Goal: Check status: Check status

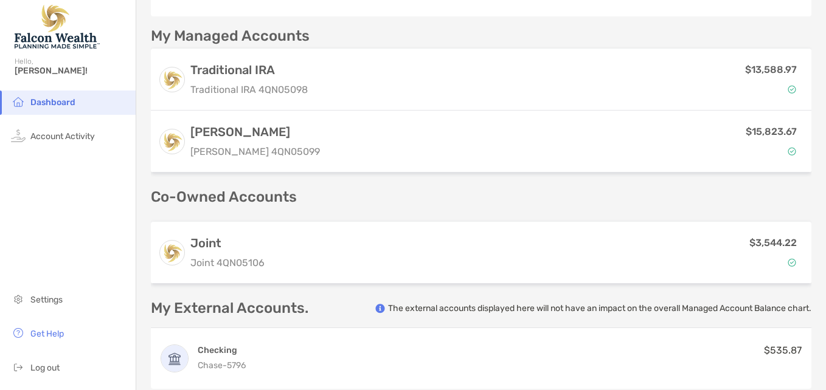
scroll to position [289, 0]
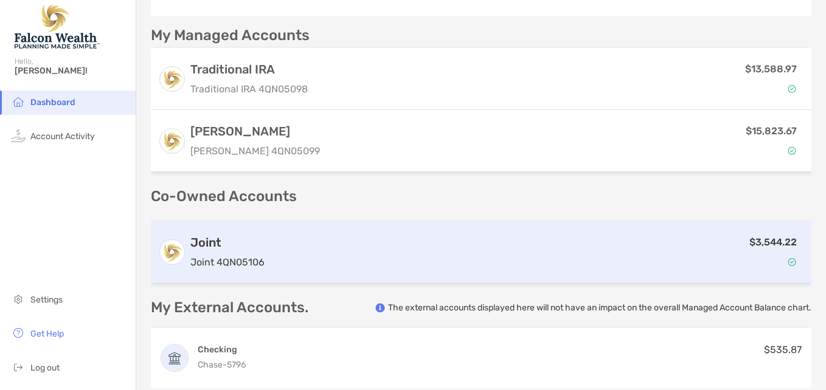
click at [538, 235] on div "$3,544.22" at bounding box center [536, 252] width 535 height 35
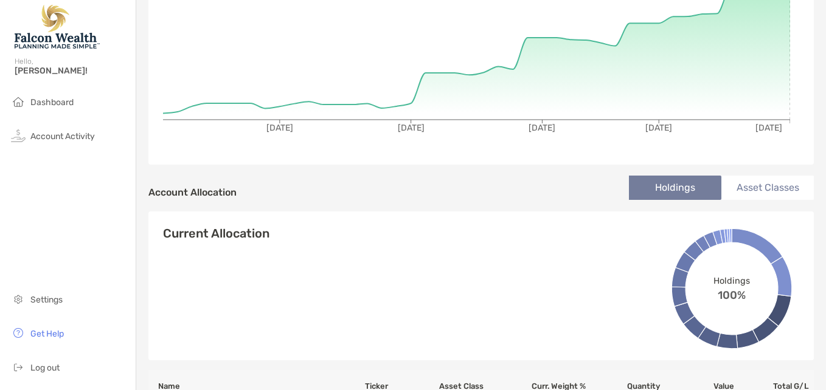
scroll to position [224, 0]
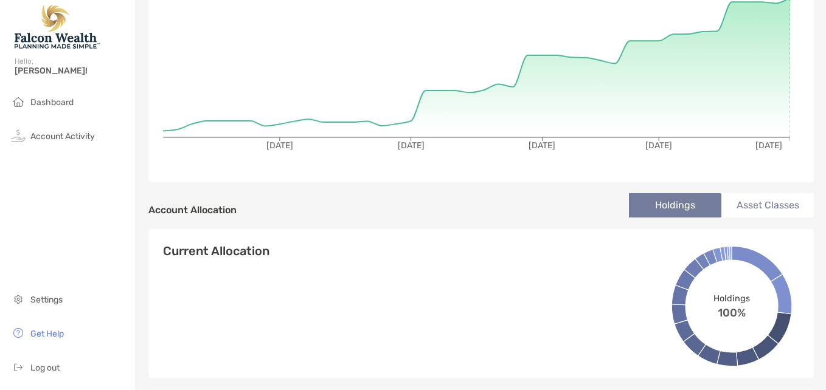
click at [738, 204] on li "Asset Classes" at bounding box center [767, 205] width 92 height 24
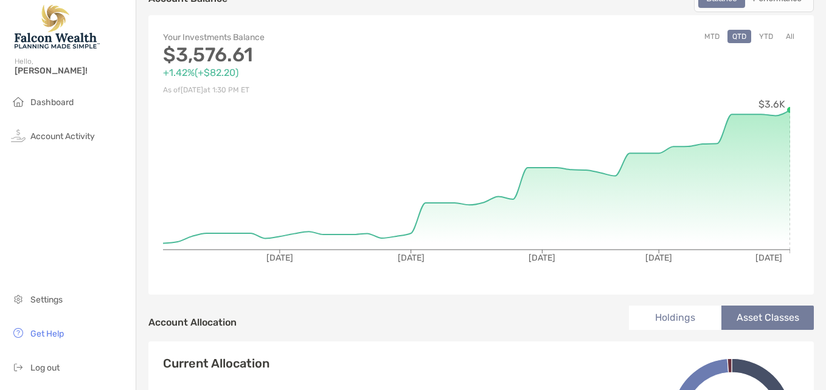
scroll to position [0, 0]
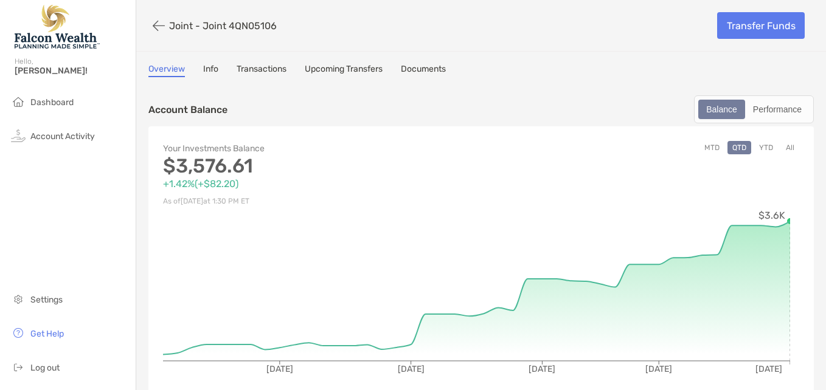
click at [269, 74] on link "Transactions" at bounding box center [262, 70] width 50 height 13
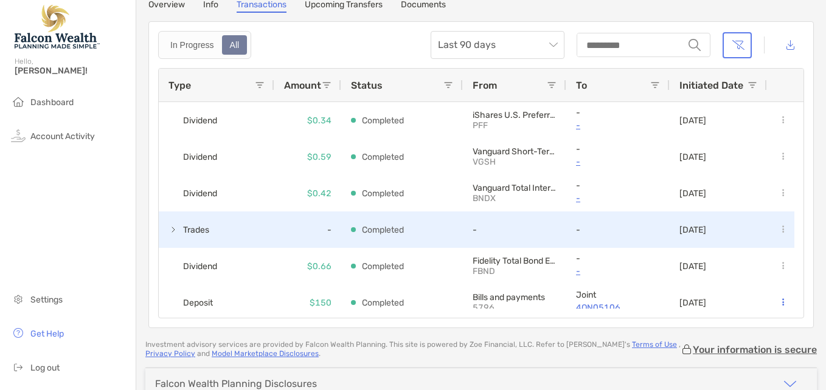
scroll to position [165, 0]
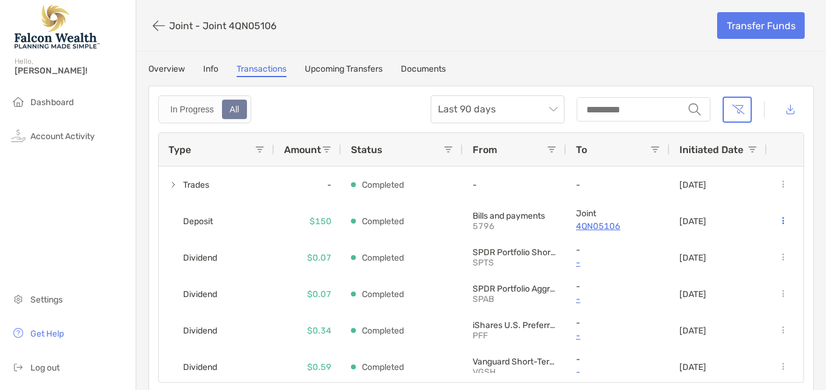
click at [349, 68] on link "Upcoming Transfers" at bounding box center [344, 70] width 78 height 13
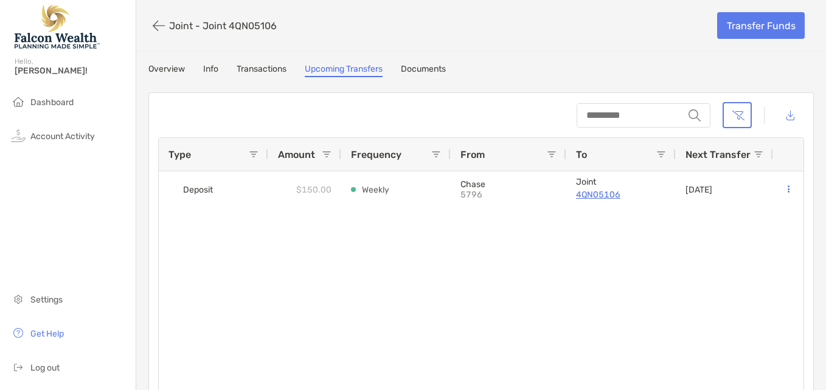
click at [426, 69] on link "Documents" at bounding box center [423, 70] width 45 height 13
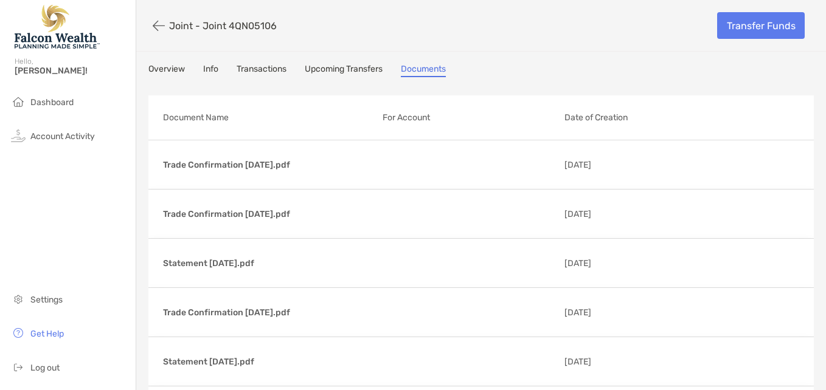
click at [166, 64] on link "Overview" at bounding box center [166, 70] width 36 height 13
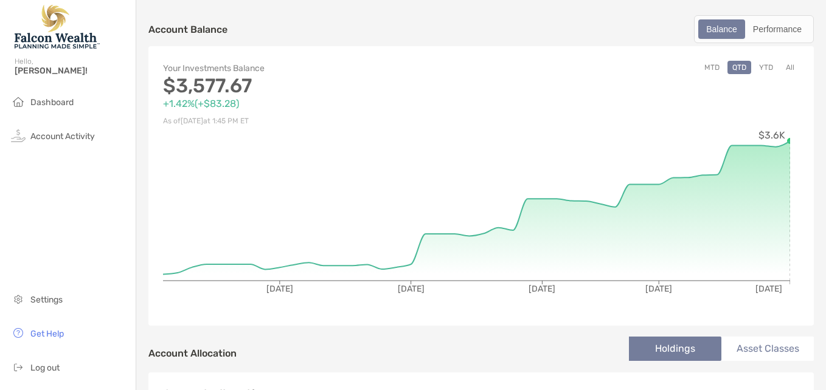
click at [754, 65] on button "YTD" at bounding box center [766, 67] width 24 height 13
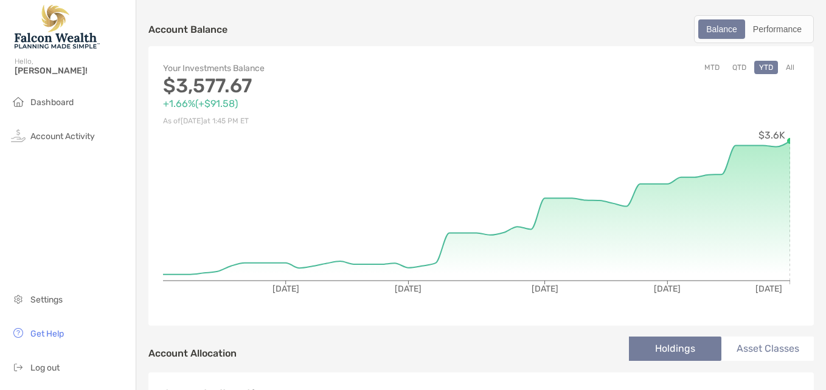
click at [699, 68] on button "MTD" at bounding box center [711, 67] width 25 height 13
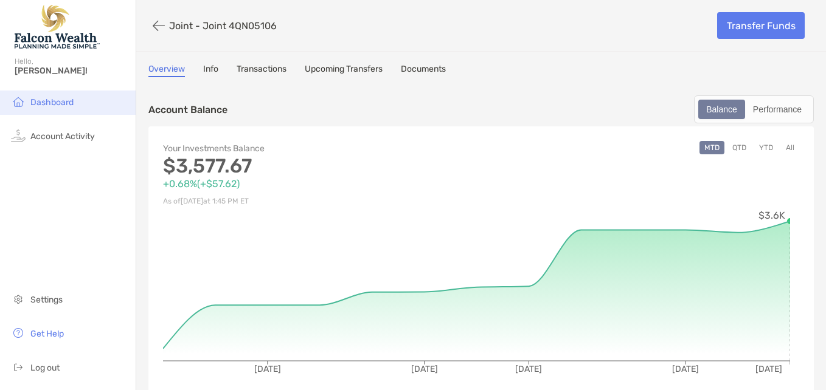
click at [63, 102] on span "Dashboard" at bounding box center [51, 102] width 43 height 10
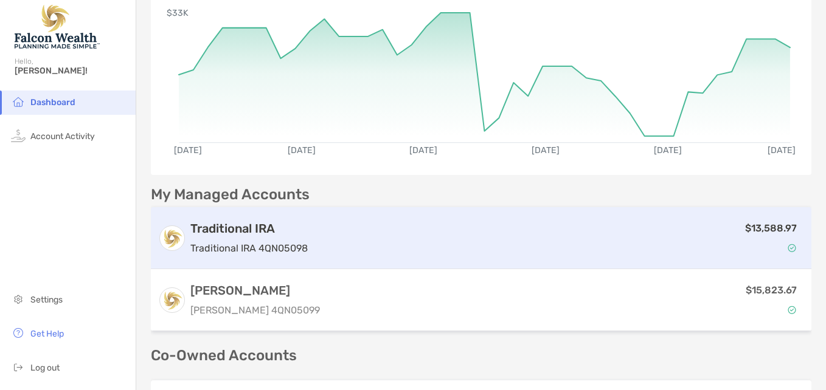
click at [387, 239] on div "$13,588.97" at bounding box center [558, 238] width 491 height 35
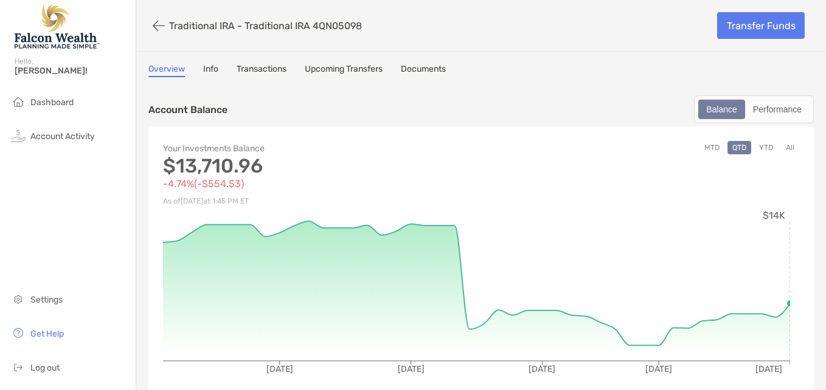
click at [273, 71] on link "Transactions" at bounding box center [262, 70] width 50 height 13
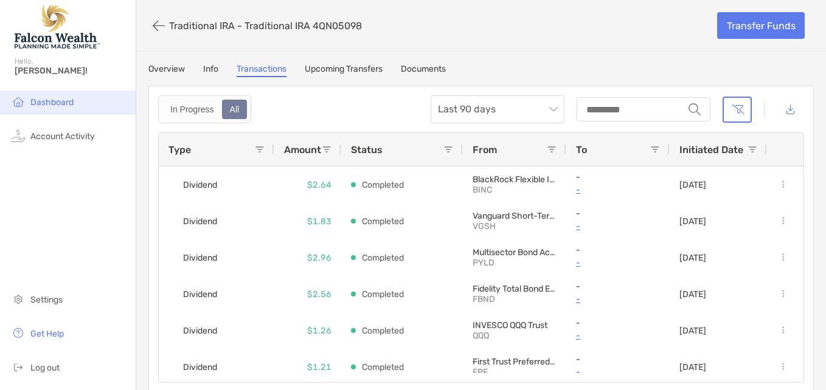
click at [61, 99] on span "Dashboard" at bounding box center [51, 102] width 43 height 10
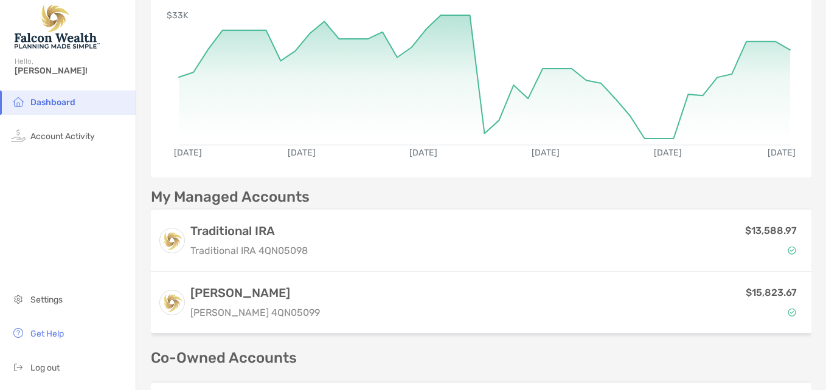
scroll to position [156, 0]
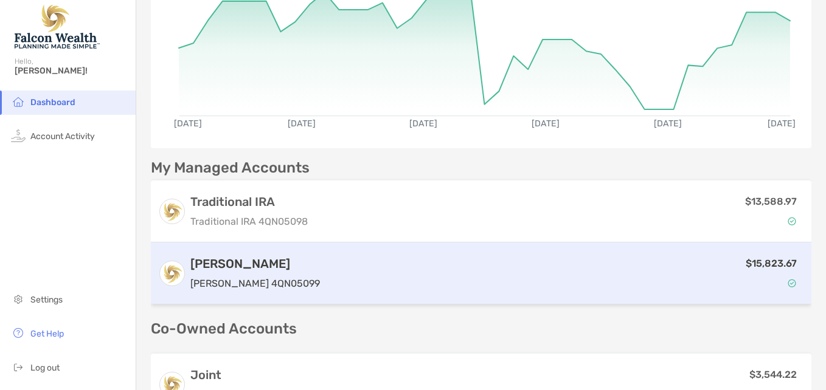
click at [535, 269] on div "$15,823.67" at bounding box center [564, 273] width 479 height 35
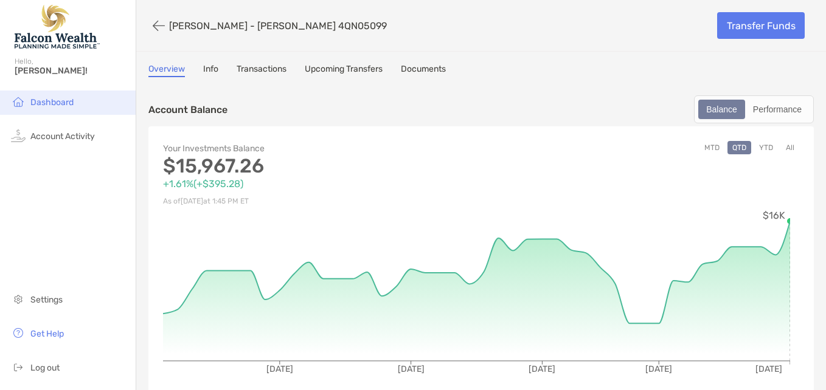
click at [57, 108] on li "Dashboard" at bounding box center [68, 103] width 136 height 24
